Goal: Transaction & Acquisition: Purchase product/service

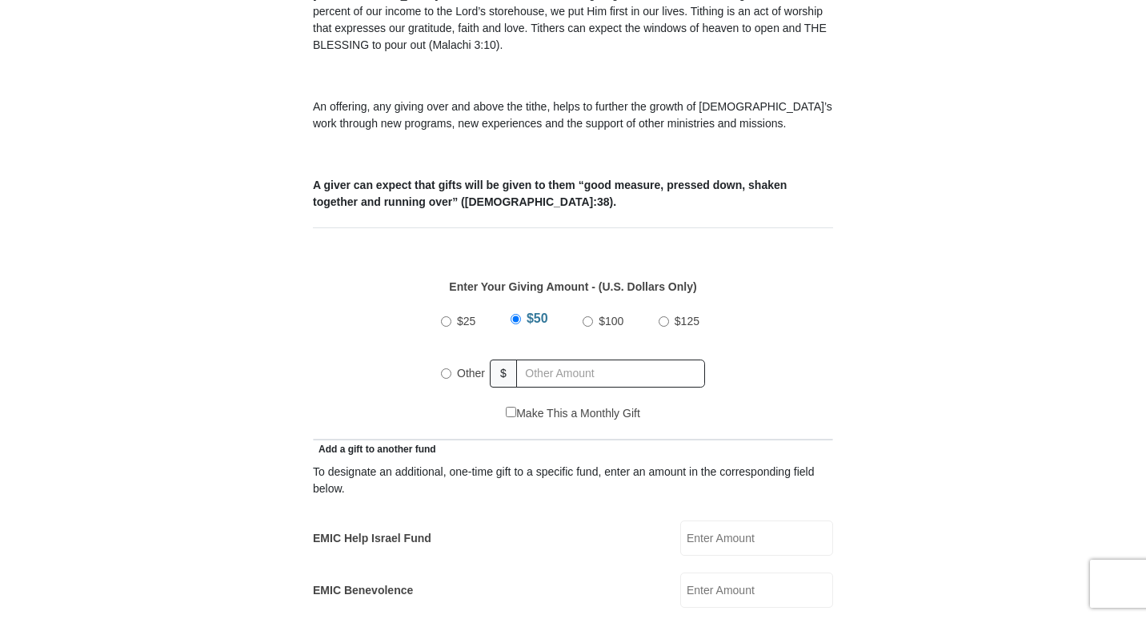
scroll to position [560, 0]
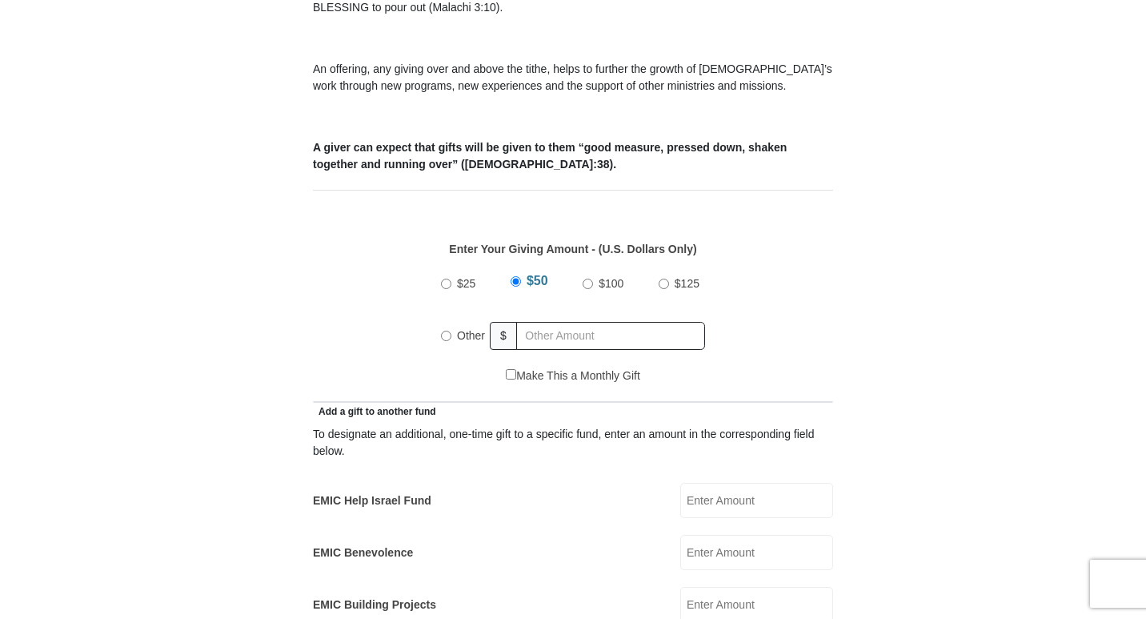
click at [444, 331] on input "Other" at bounding box center [446, 336] width 10 height 10
radio input "true"
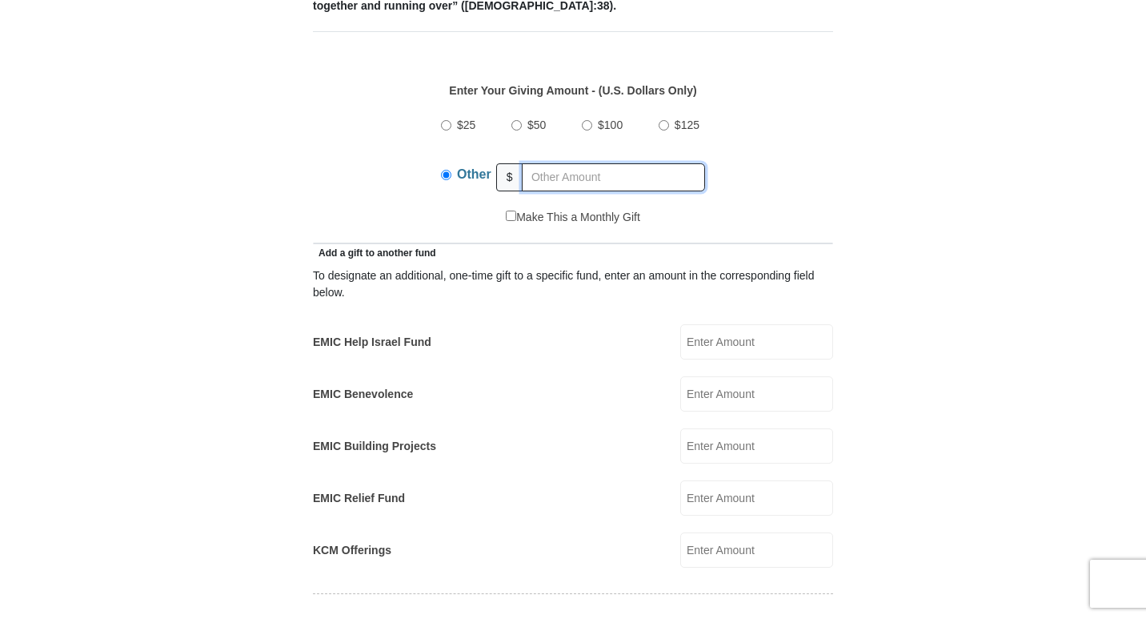
scroll to position [720, 0]
click at [737, 479] on input "EMIC Relief Fund" at bounding box center [756, 496] width 153 height 35
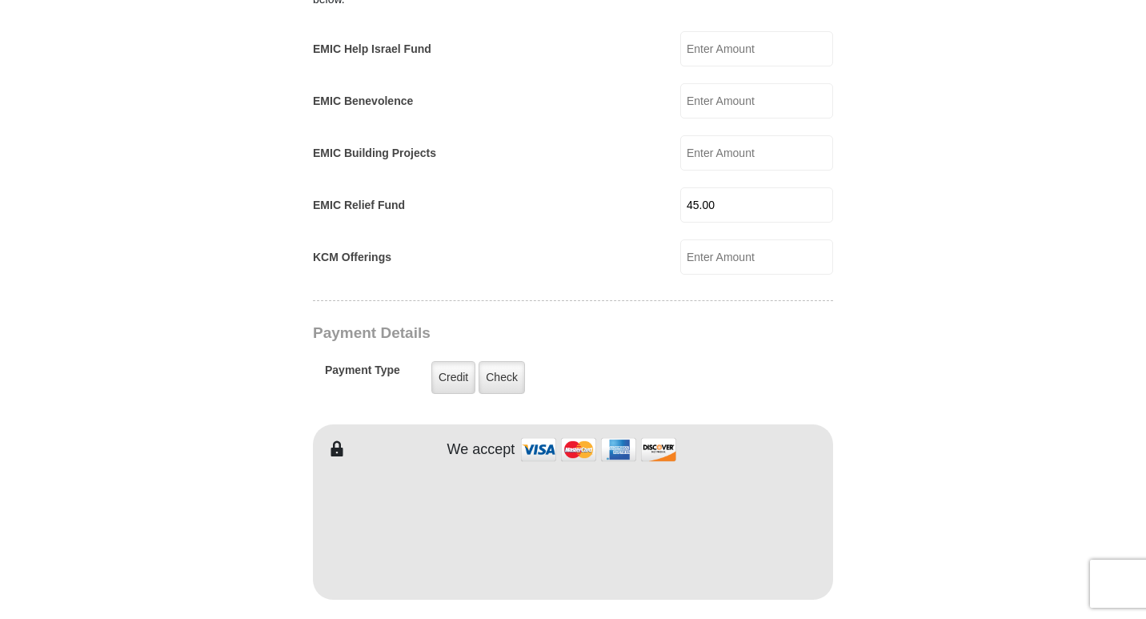
scroll to position [1041, 0]
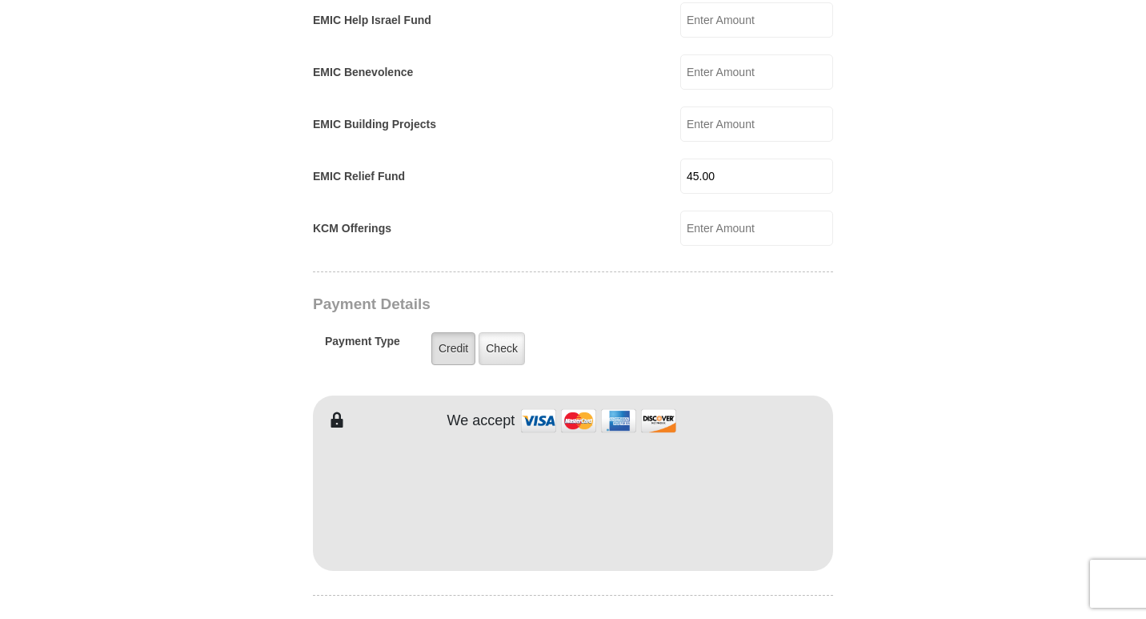
type input "45.00"
click at [445, 332] on label "Credit" at bounding box center [453, 348] width 44 height 33
click at [0, 0] on input "Credit" at bounding box center [0, 0] width 0 height 0
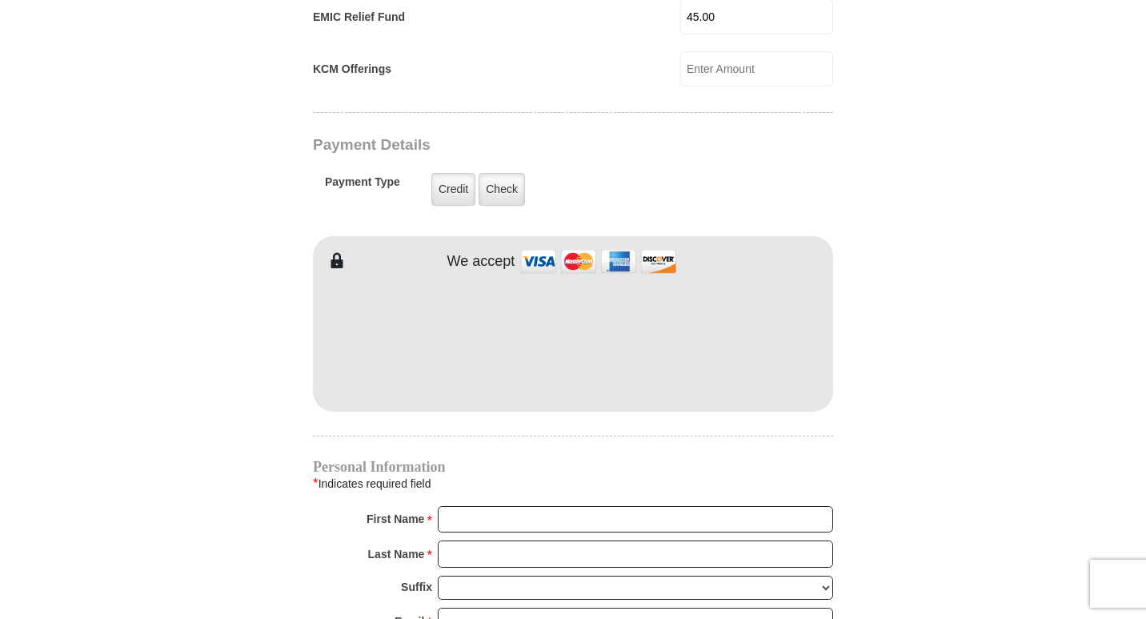
scroll to position [1201, 0]
click at [454, 505] on input "First Name *" at bounding box center [635, 518] width 395 height 27
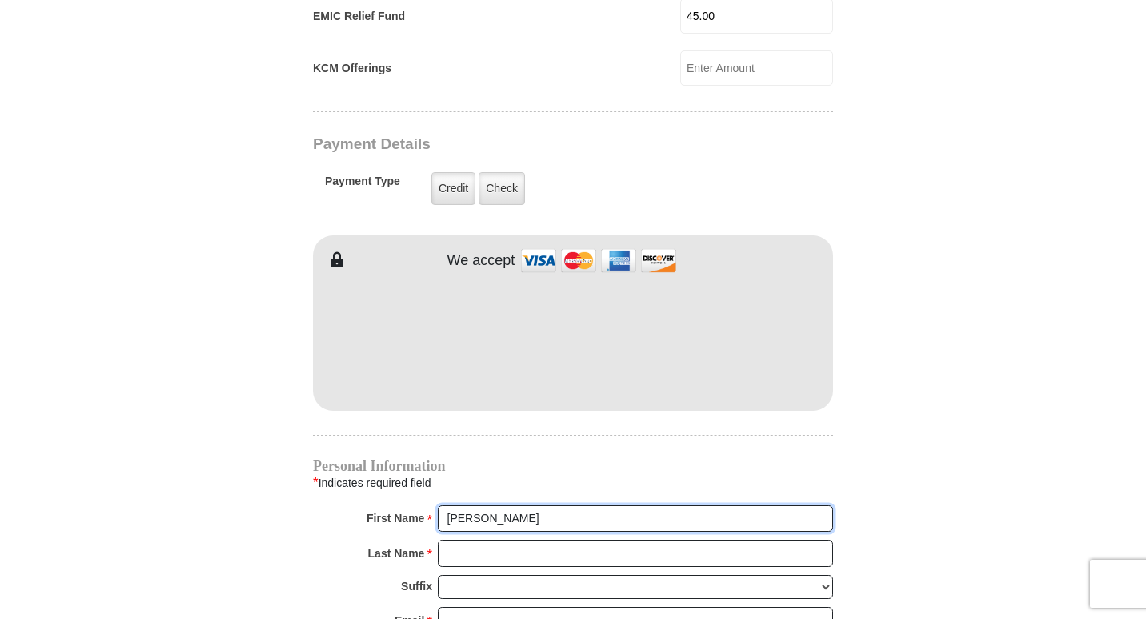
type input "[PERSON_NAME]"
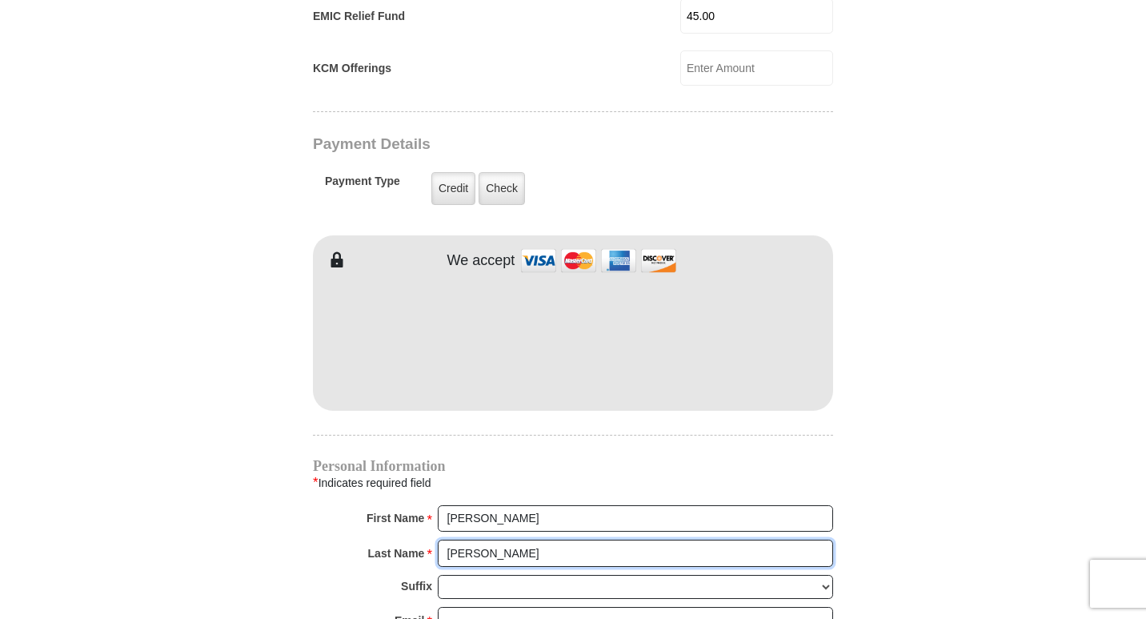
type input "[PERSON_NAME]"
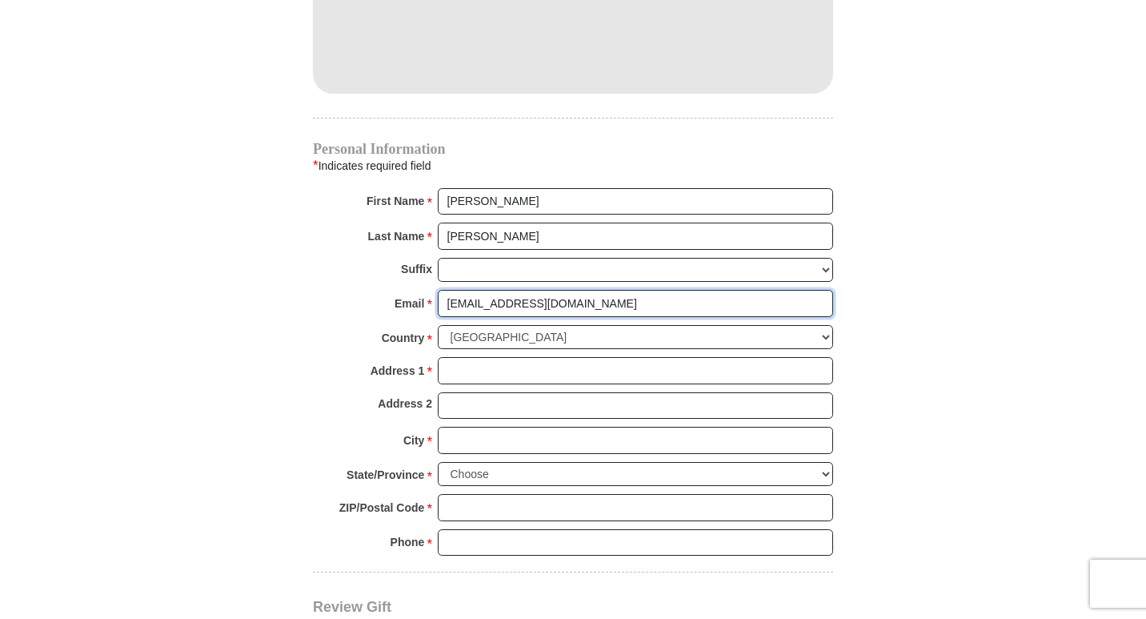
scroll to position [1521, 0]
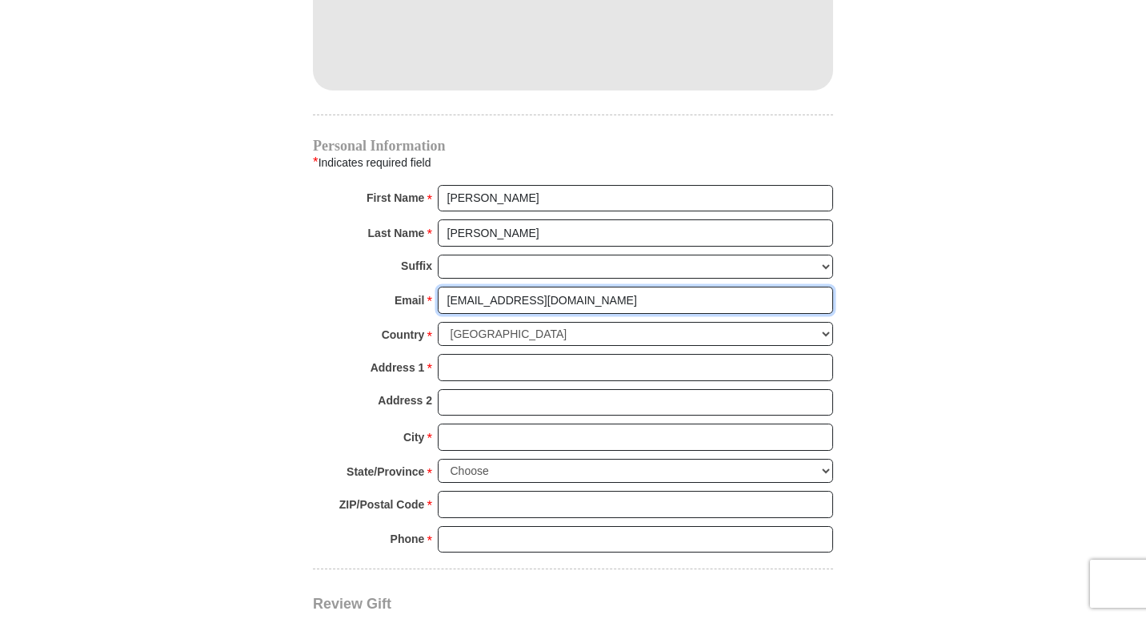
type input "[EMAIL_ADDRESS][DOMAIN_NAME]"
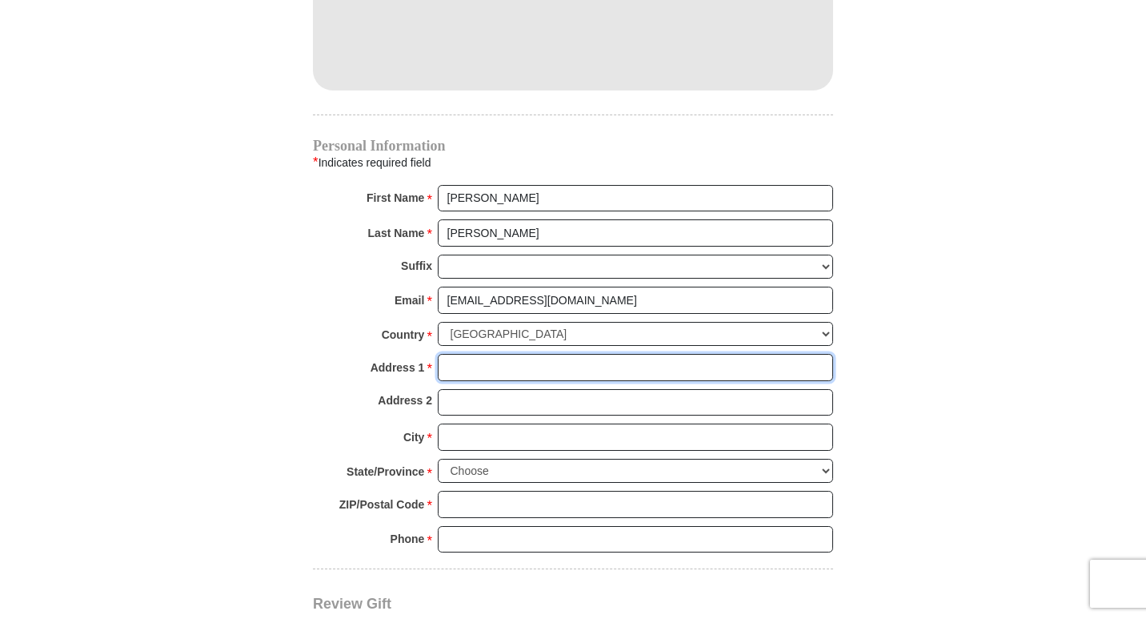
click at [470, 354] on input "Address 1 *" at bounding box center [635, 367] width 395 height 27
type input "[STREET_ADDRESS]"
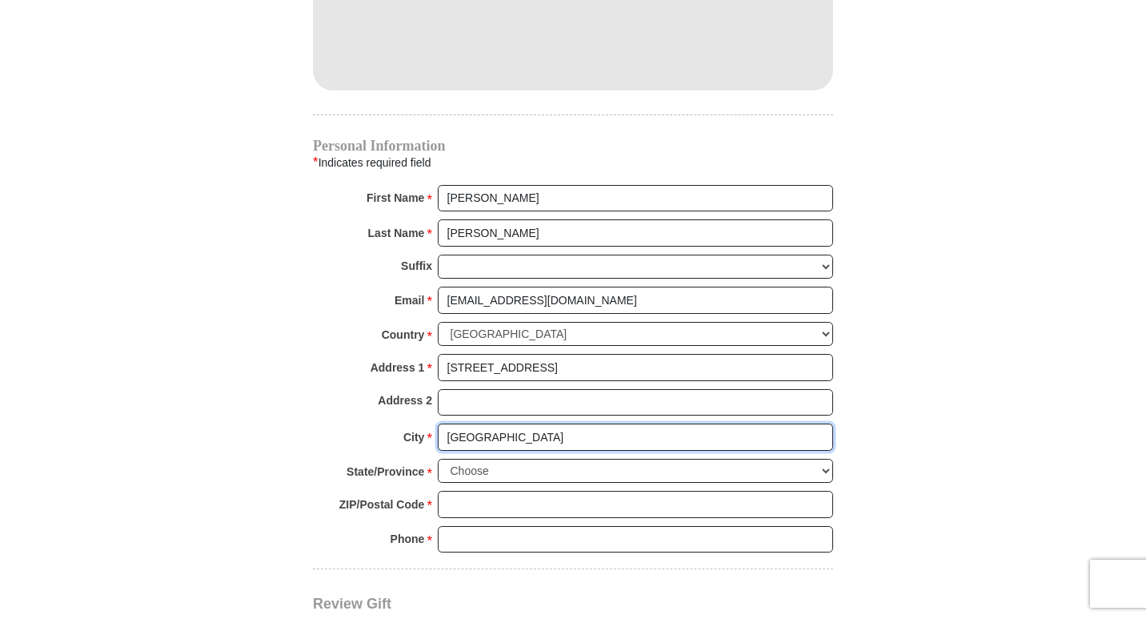
type input "[GEOGRAPHIC_DATA]"
click at [829, 459] on select "Choose [US_STATE] [US_STATE] [US_STATE] [US_STATE] [US_STATE] Armed Forces Amer…" at bounding box center [635, 471] width 395 height 25
select select "OH"
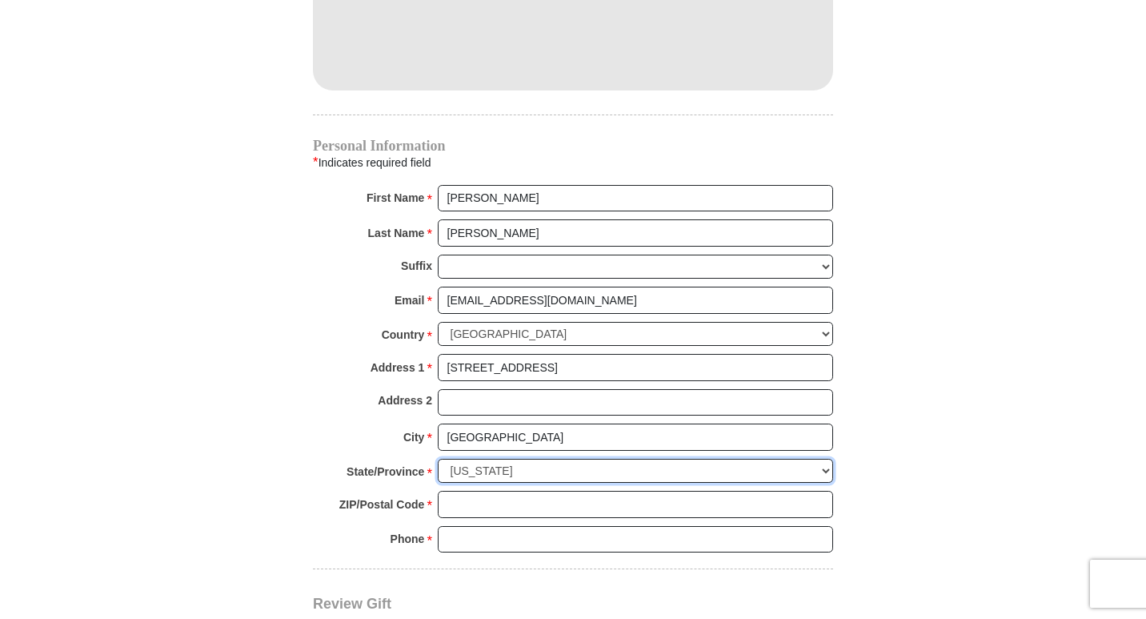
click at [438, 459] on select "Choose [US_STATE] [US_STATE] [US_STATE] [US_STATE] [US_STATE] Armed Forces Amer…" at bounding box center [635, 471] width 395 height 25
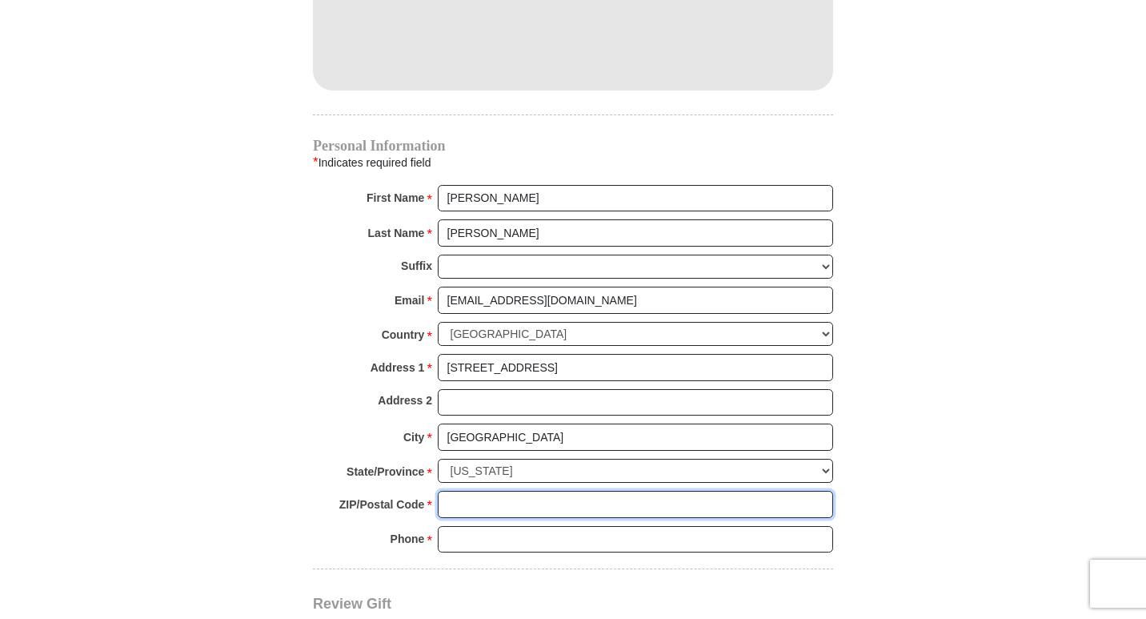
click at [609, 491] on input "ZIP/Postal Code *" at bounding box center [635, 504] width 395 height 27
type input "45402"
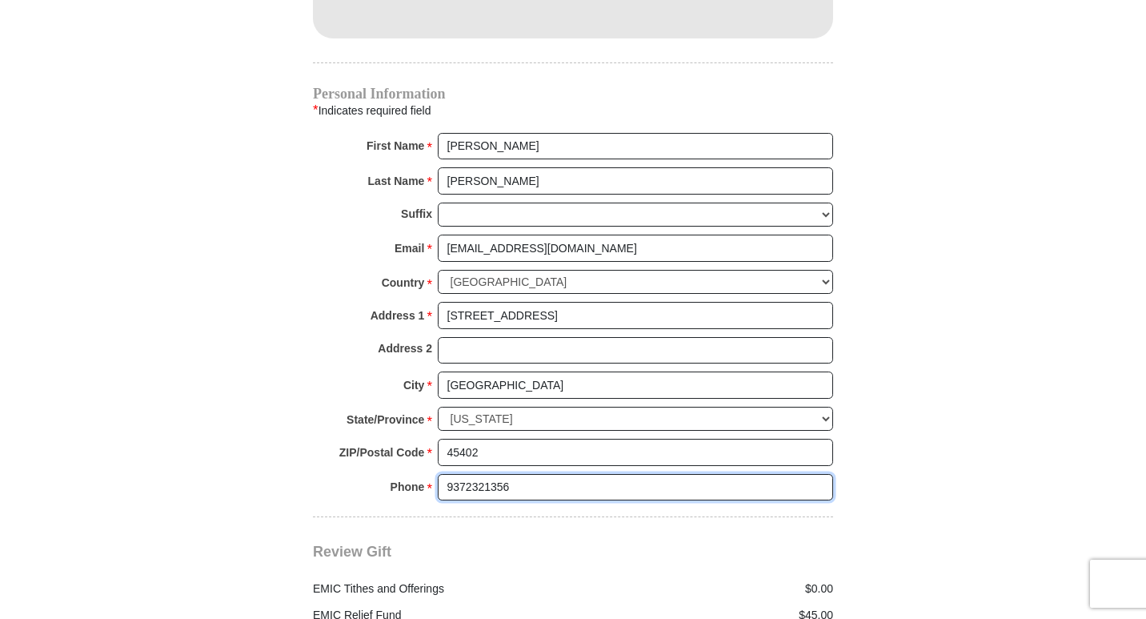
scroll to position [1761, 0]
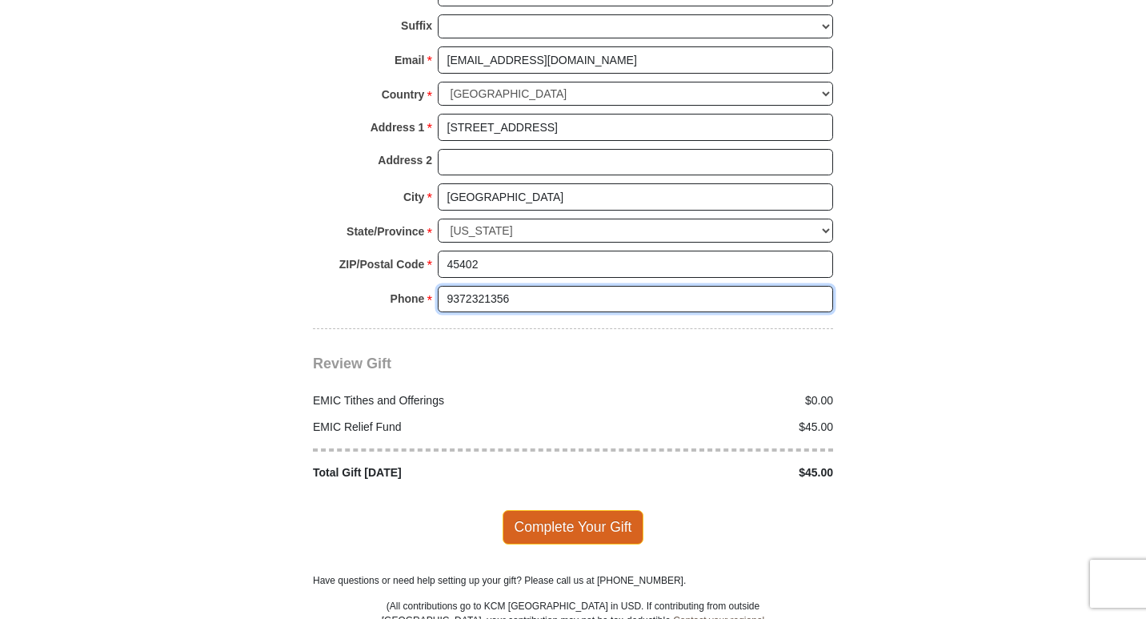
type input "9372321356"
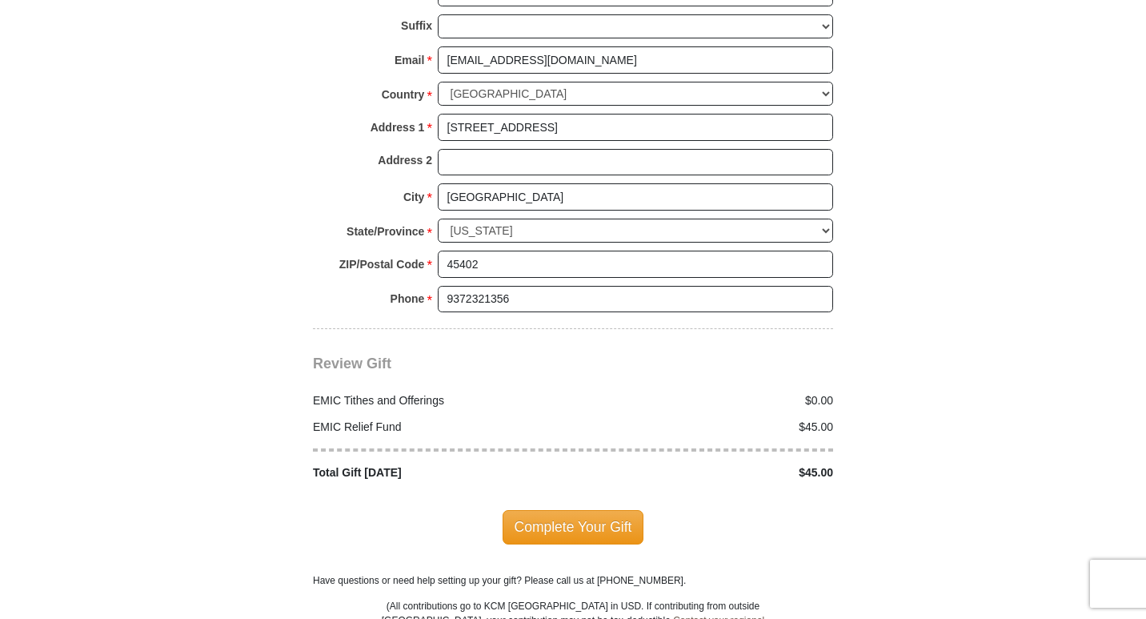
drag, startPoint x: 567, startPoint y: 509, endPoint x: 576, endPoint y: 507, distance: 9.1
click at [576, 510] on span "Complete Your Gift" at bounding box center [574, 527] width 142 height 34
